Goal: Transaction & Acquisition: Purchase product/service

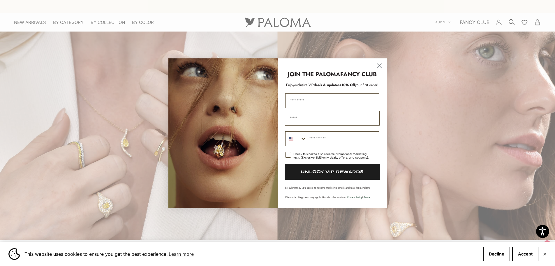
click at [380, 65] on circle "Close dialog" at bounding box center [380, 66] width 10 height 10
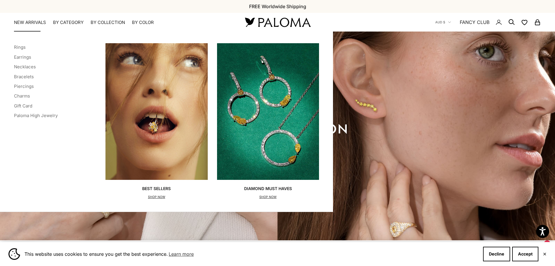
click at [27, 22] on link "NEW ARRIVALS" at bounding box center [30, 23] width 32 height 6
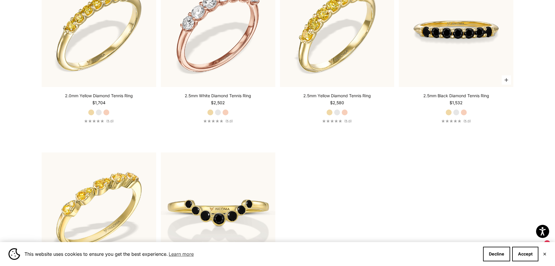
scroll to position [1195, 0]
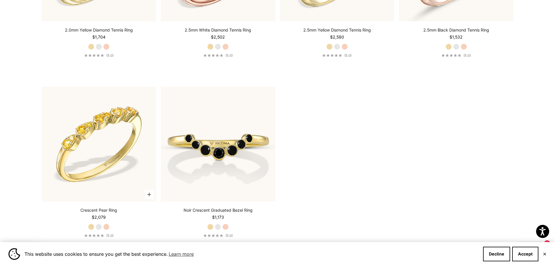
click at [92, 227] on label "Yellow Gold" at bounding box center [91, 226] width 6 height 6
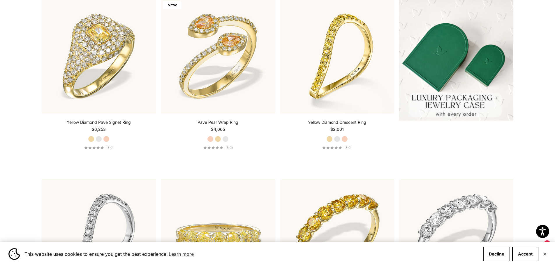
scroll to position [0, 0]
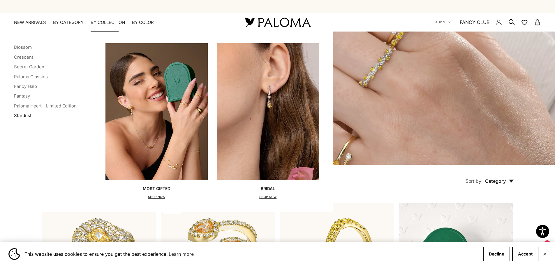
click at [23, 117] on link "Stardust" at bounding box center [22, 116] width 17 height 6
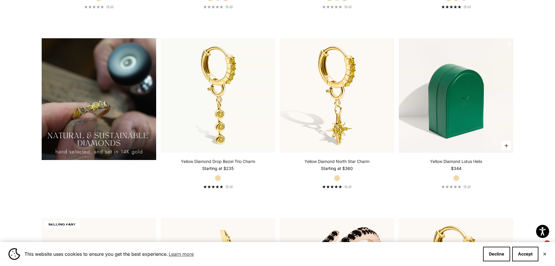
scroll to position [525, 0]
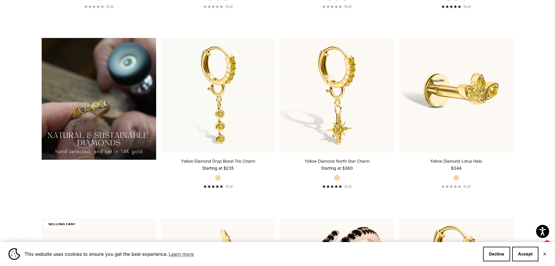
click at [105, 136] on img at bounding box center [99, 99] width 115 height 122
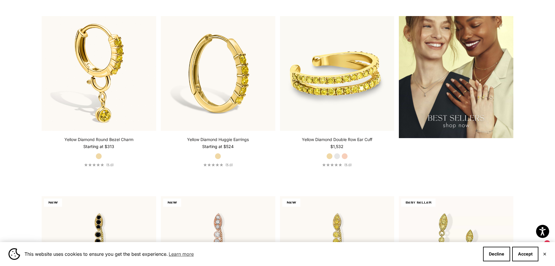
scroll to position [874, 0]
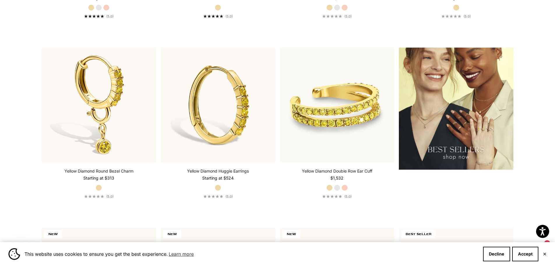
click at [458, 127] on img at bounding box center [456, 109] width 115 height 122
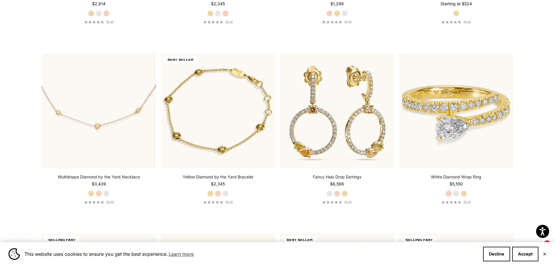
scroll to position [1778, 0]
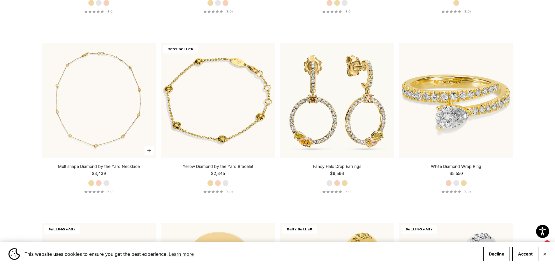
click at [105, 107] on img at bounding box center [99, 100] width 115 height 115
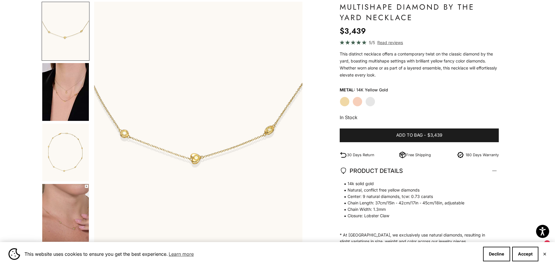
scroll to position [29, 0]
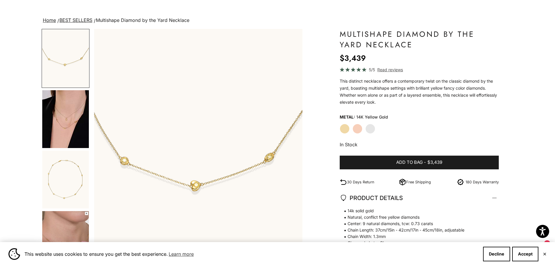
click at [70, 129] on img "Go to item 4" at bounding box center [65, 119] width 47 height 58
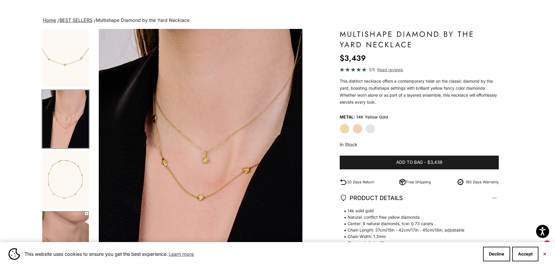
scroll to position [0, 215]
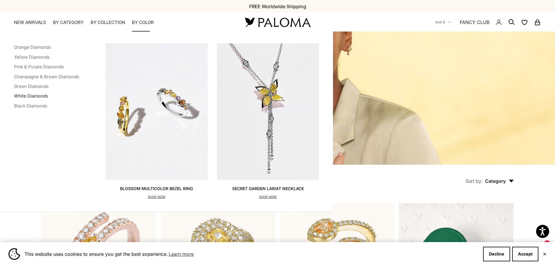
click at [43, 95] on link "White Diamonds" at bounding box center [31, 96] width 34 height 6
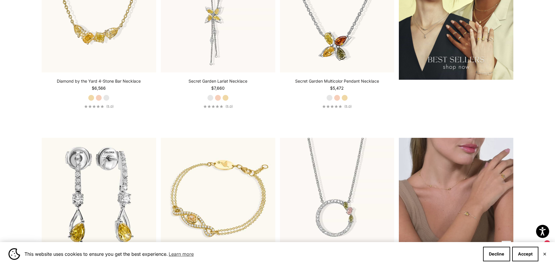
scroll to position [991, 0]
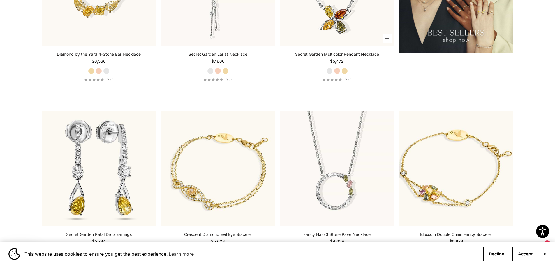
click at [345, 72] on label "Yellow Gold" at bounding box center [345, 71] width 6 height 6
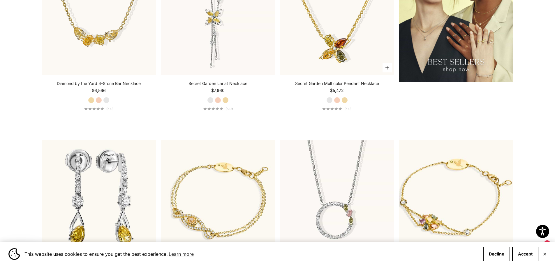
click at [339, 101] on label "Rose Gold" at bounding box center [337, 100] width 6 height 6
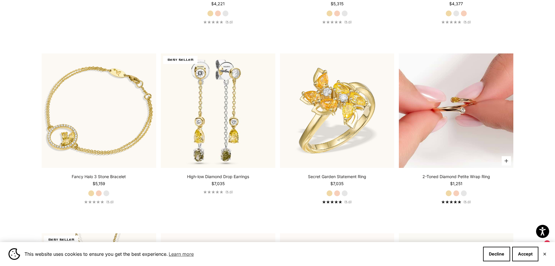
scroll to position [1428, 0]
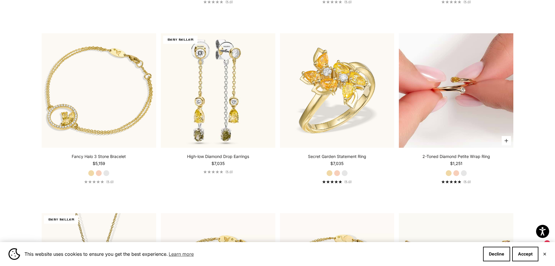
click at [458, 92] on img at bounding box center [456, 90] width 115 height 115
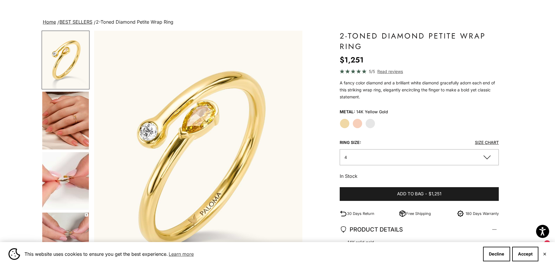
scroll to position [29, 0]
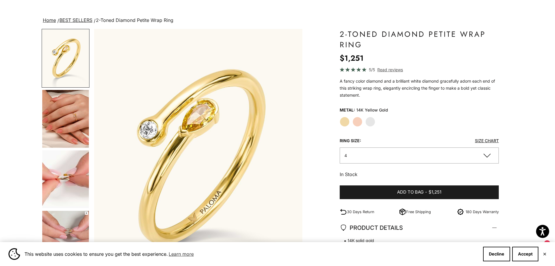
click at [68, 111] on img "Go to item 4" at bounding box center [65, 119] width 47 height 58
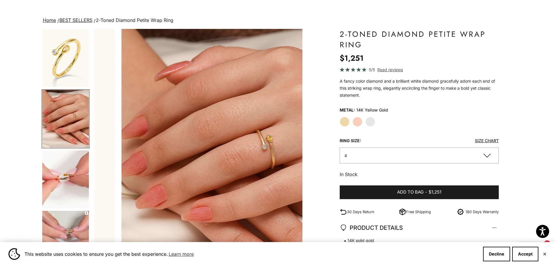
scroll to position [0, 215]
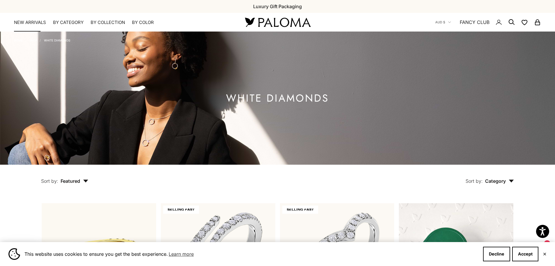
click at [34, 23] on link "NEW ARRIVALS" at bounding box center [30, 23] width 32 height 6
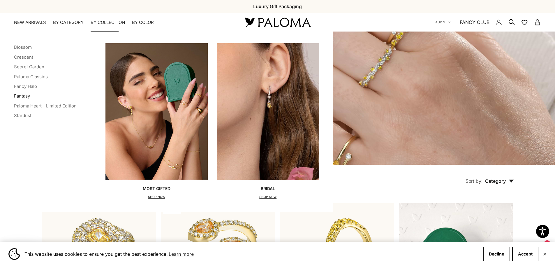
click at [22, 96] on link "Fantasy" at bounding box center [22, 96] width 16 height 6
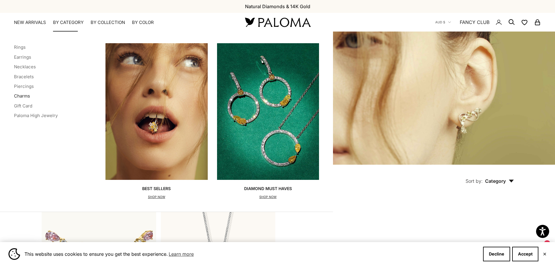
click at [21, 97] on link "Charms" at bounding box center [22, 96] width 16 height 6
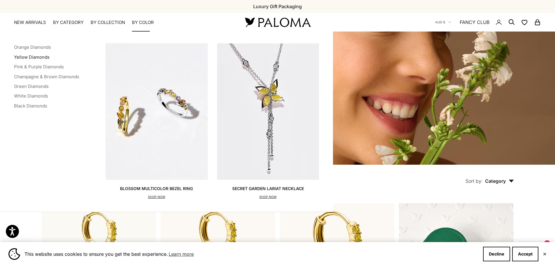
click at [39, 57] on link "Yellow Diamonds" at bounding box center [32, 57] width 36 height 6
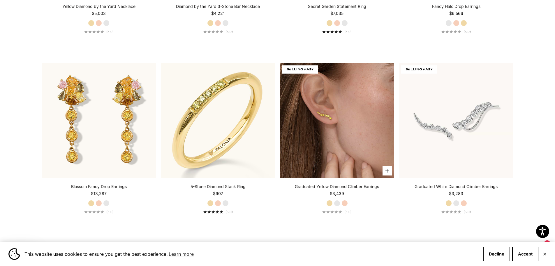
scroll to position [2128, 0]
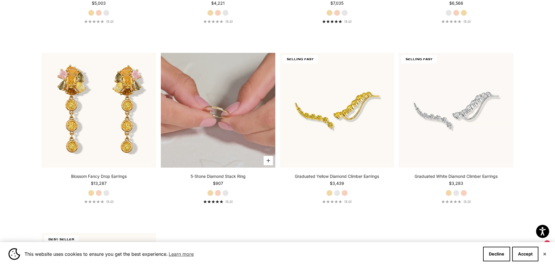
click at [224, 115] on video "#YellowGold\a#RoseGold\a#WhiteGold" at bounding box center [218, 110] width 115 height 115
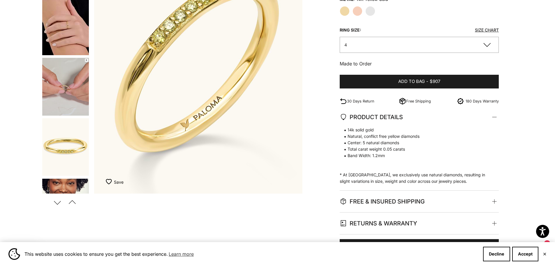
scroll to position [146, 0]
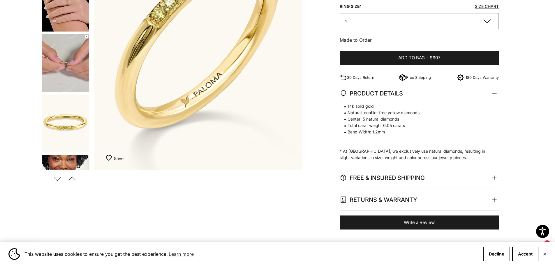
click at [62, 67] on img "Go to item 5" at bounding box center [65, 63] width 47 height 58
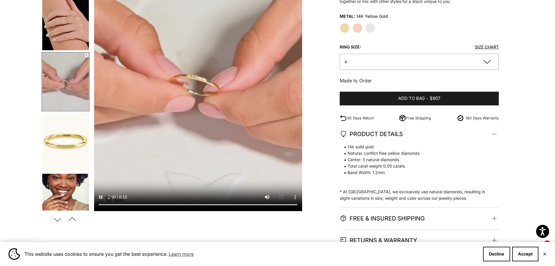
scroll to position [87, 0]
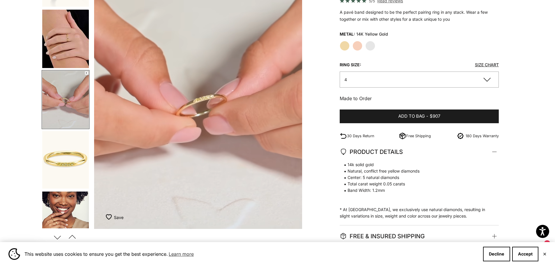
click at [487, 80] on button "4" at bounding box center [419, 79] width 159 height 16
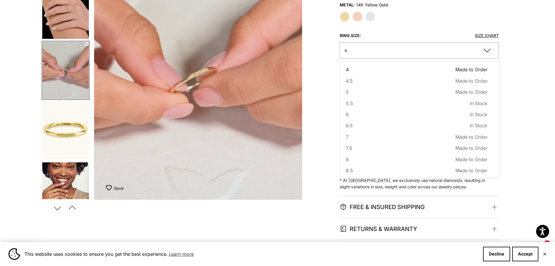
scroll to position [0, 0]
